Goal: Check status: Check status

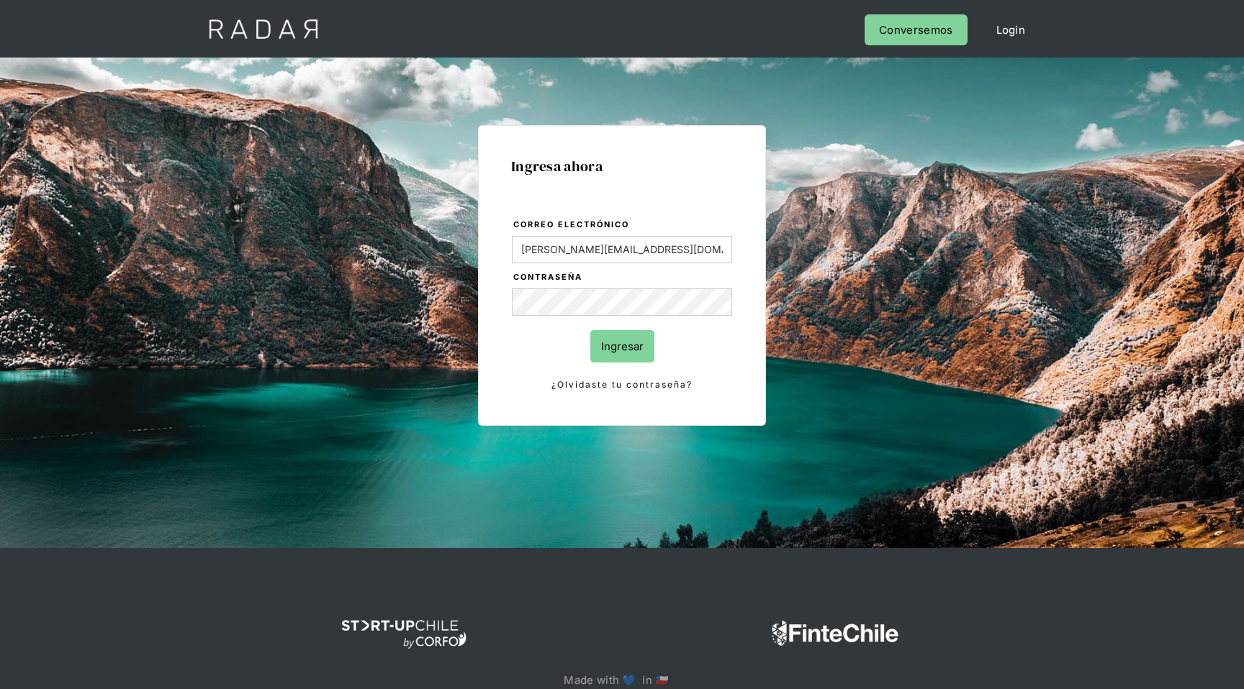
type input "[PERSON_NAME][EMAIL_ADDRESS][DOMAIN_NAME]"
click at [590, 330] on input "Ingresar" at bounding box center [622, 346] width 64 height 32
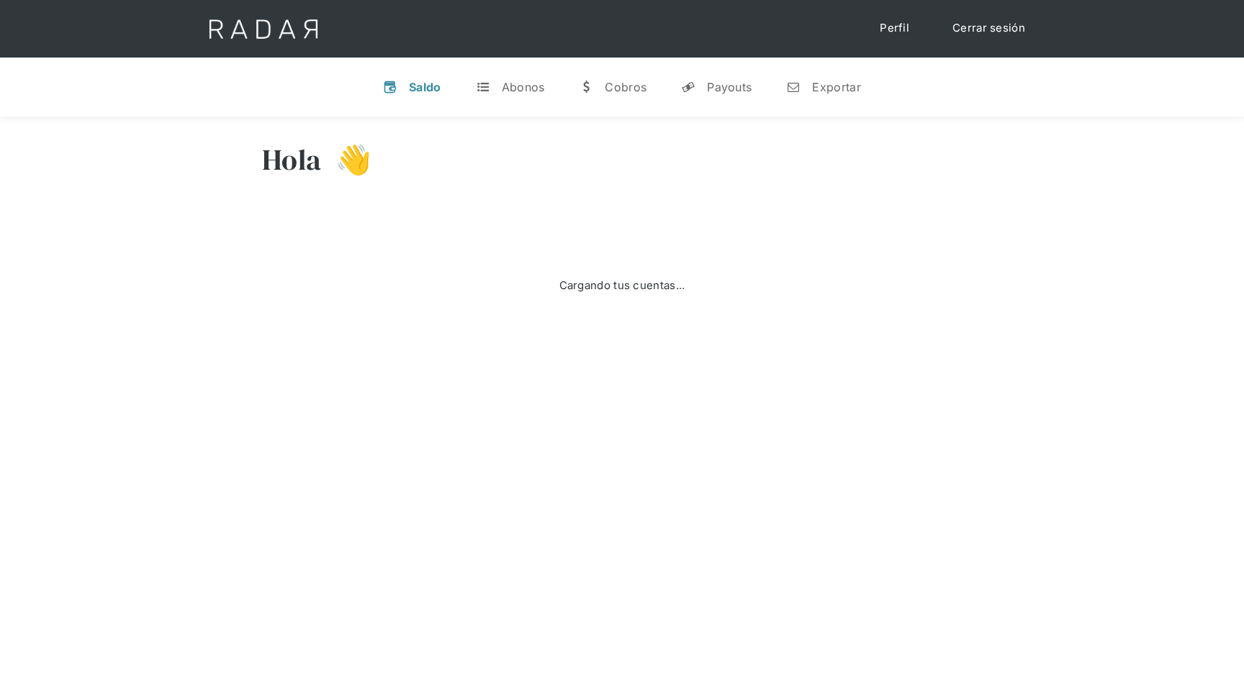
select select "dlocal"
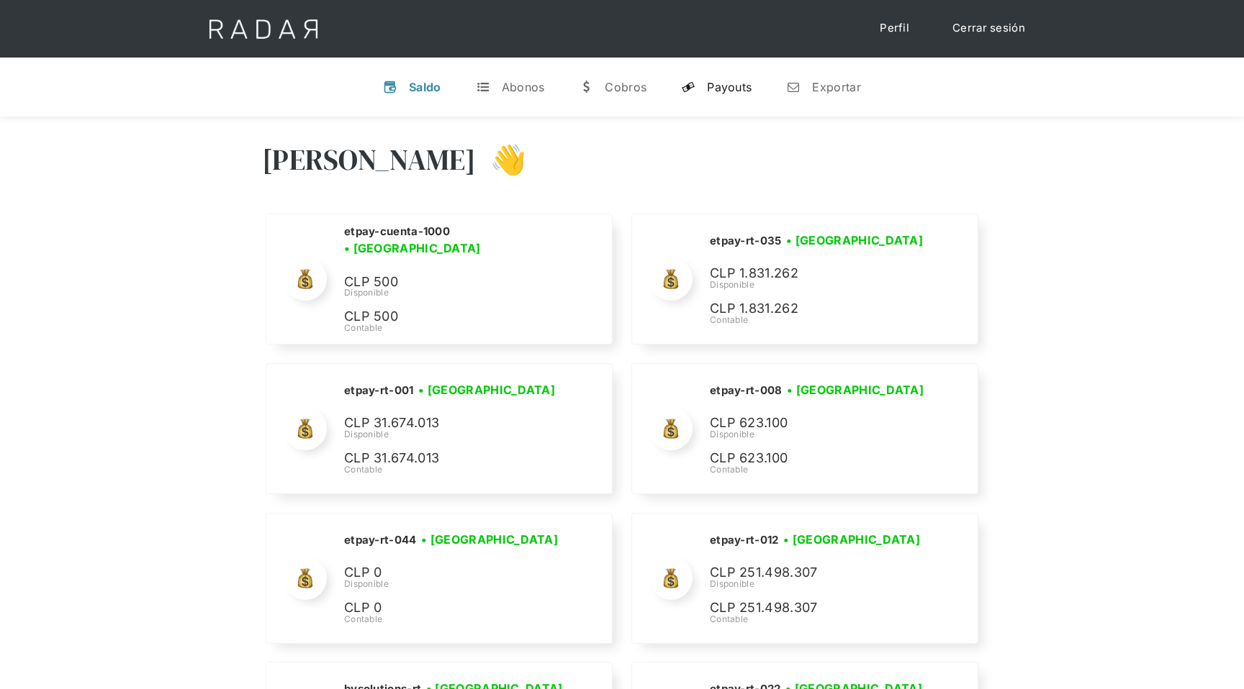
click at [730, 86] on div "Payouts" at bounding box center [729, 87] width 45 height 14
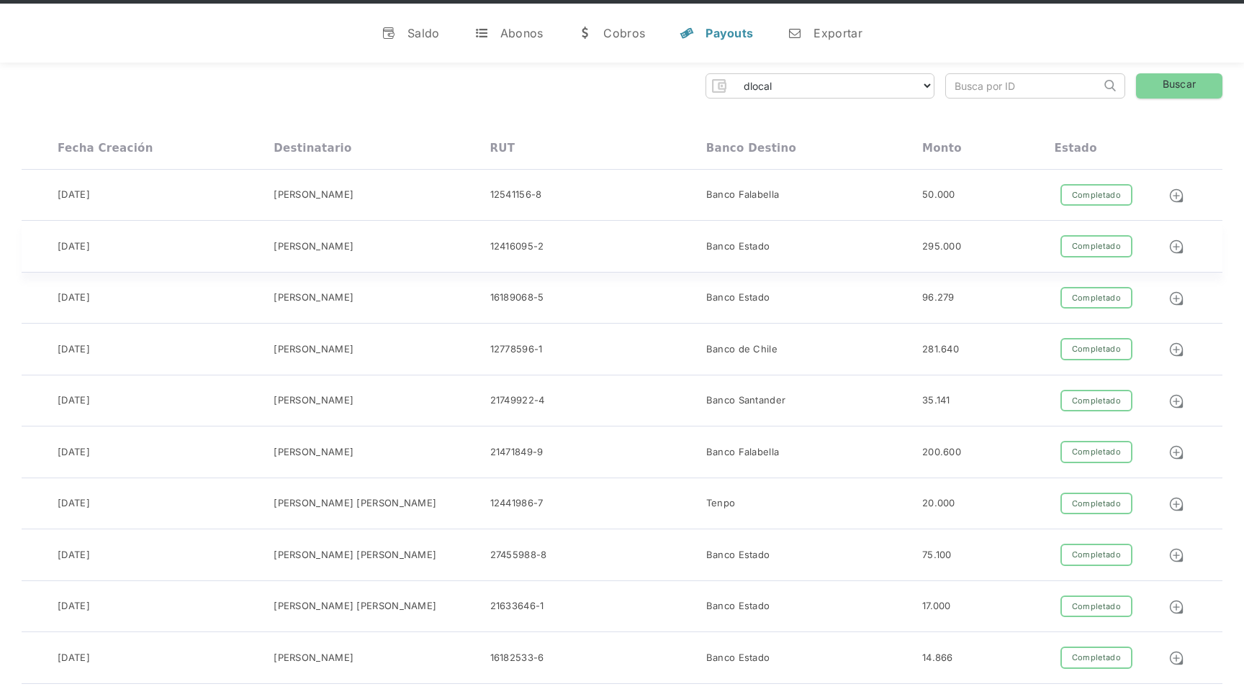
scroll to position [83, 0]
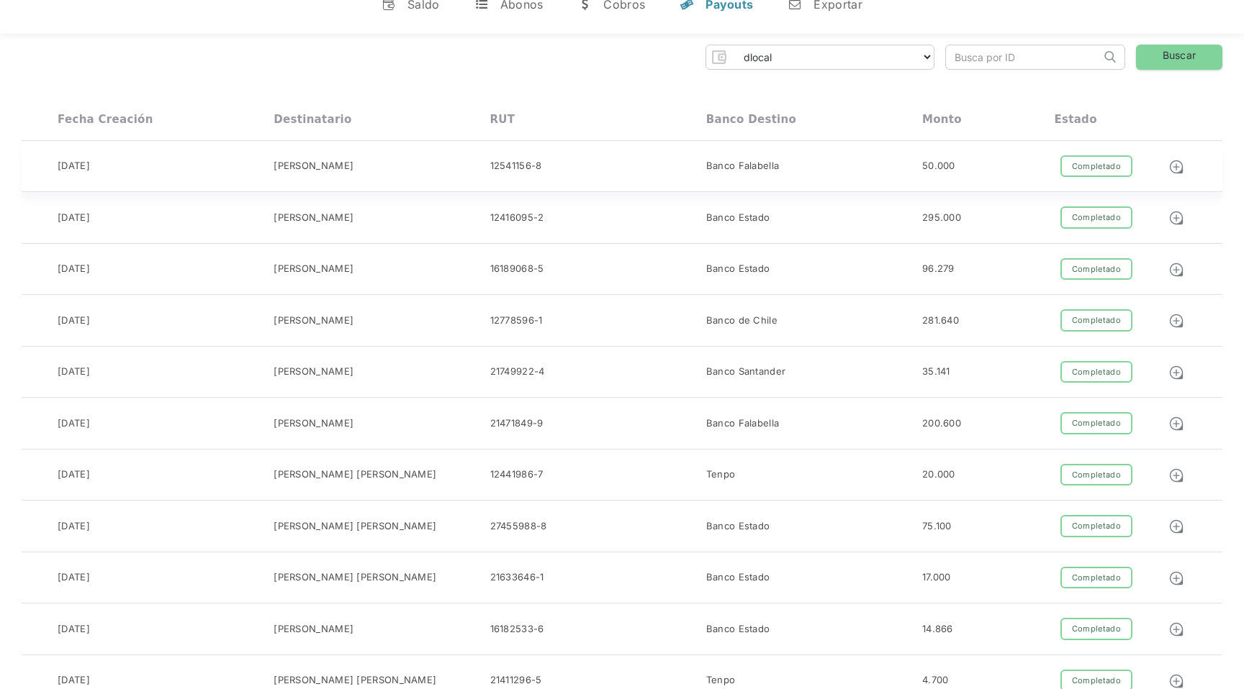
click at [918, 164] on div "Banco Falabella" at bounding box center [814, 166] width 216 height 22
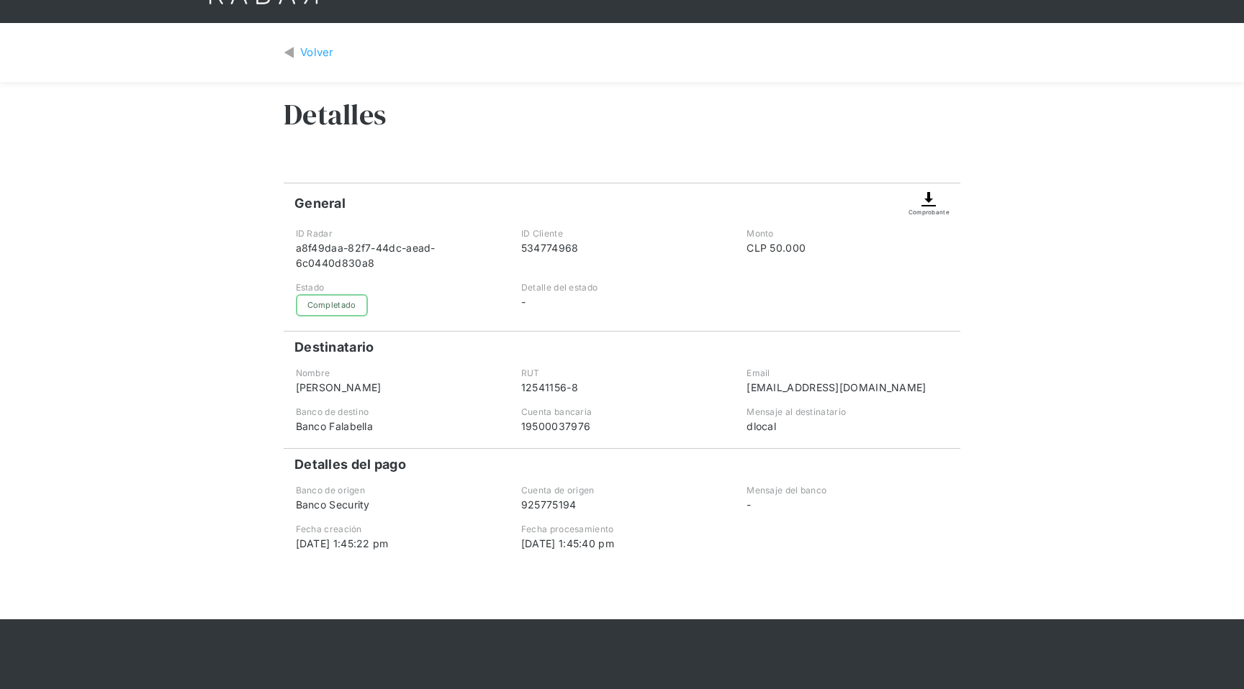
scroll to position [37, 0]
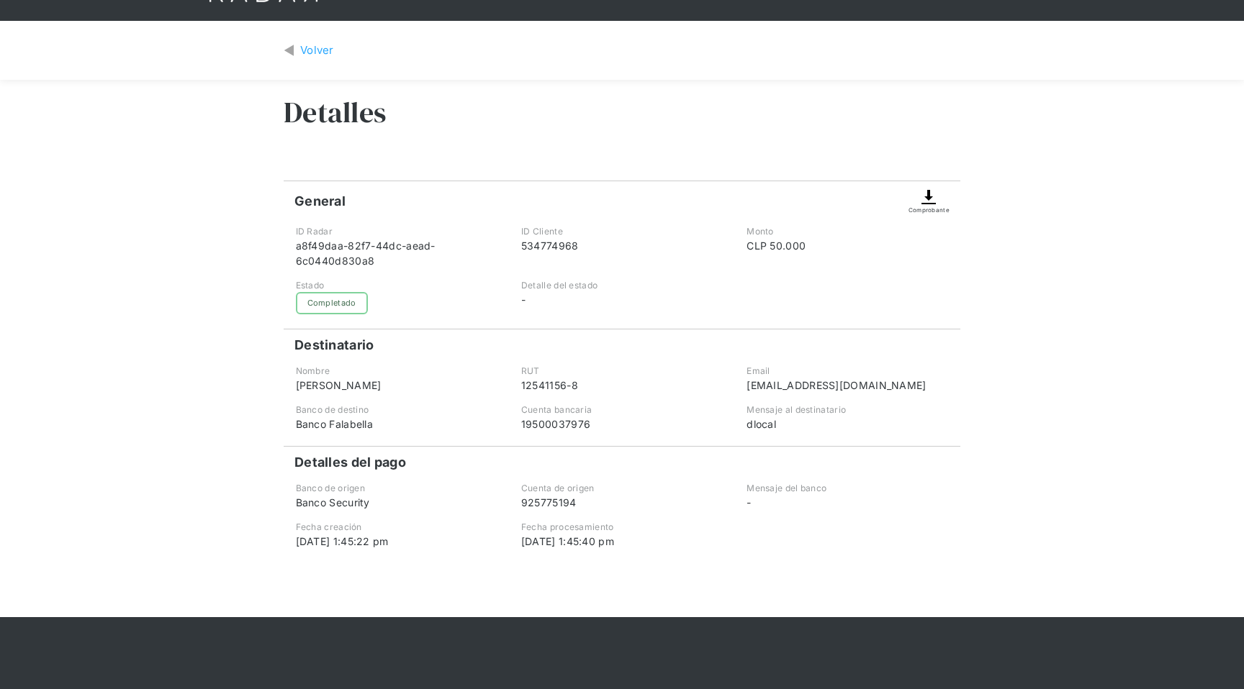
click at [397, 422] on div "Banco Falabella" at bounding box center [397, 424] width 202 height 15
drag, startPoint x: 381, startPoint y: 504, endPoint x: 271, endPoint y: 489, distance: 111.1
click at [271, 489] on div "Volver Detalles General Comprobante ID Radar a8f49daa-82f7-44dc-aead-6c0440d830…" at bounding box center [622, 319] width 1244 height 597
click at [369, 500] on div "Banco Security" at bounding box center [397, 502] width 202 height 15
